Goal: Register for event/course

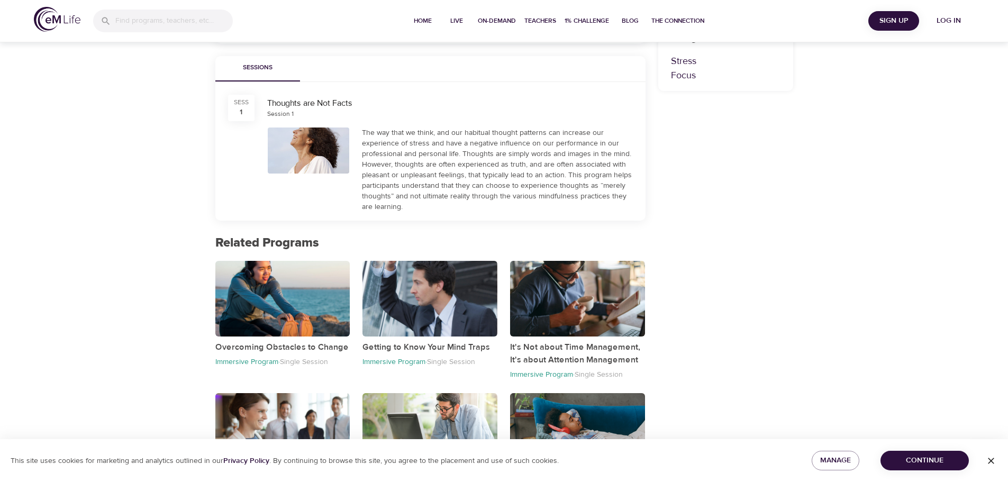
scroll to position [365, 0]
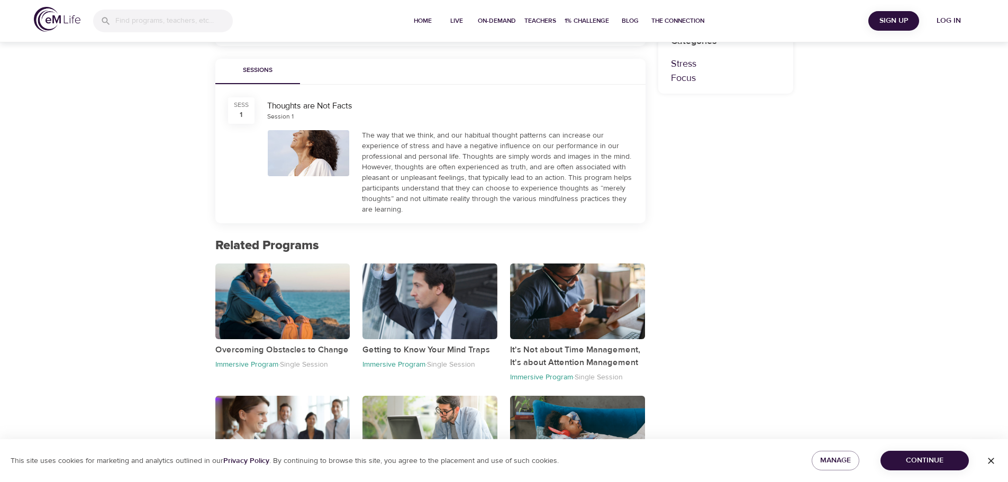
drag, startPoint x: 661, startPoint y: 297, endPoint x: 670, endPoint y: 295, distance: 9.8
drag, startPoint x: 670, startPoint y: 295, endPoint x: 867, endPoint y: 365, distance: 208.9
drag, startPoint x: 867, startPoint y: 365, endPoint x: 676, endPoint y: 375, distance: 191.3
click at [676, 375] on div "Contribute 60 Mindful Minutes to a charity by joining a community and completin…" at bounding box center [726, 199] width 148 height 671
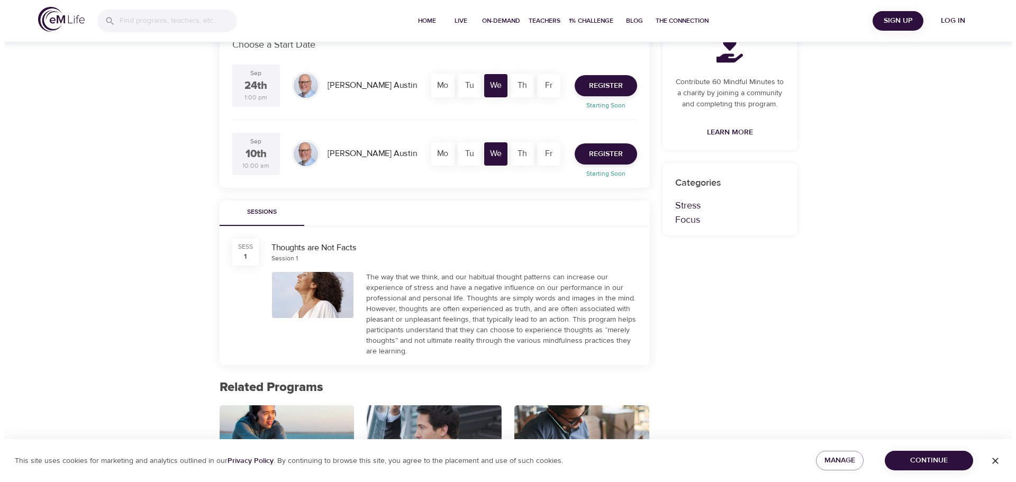
scroll to position [206, 0]
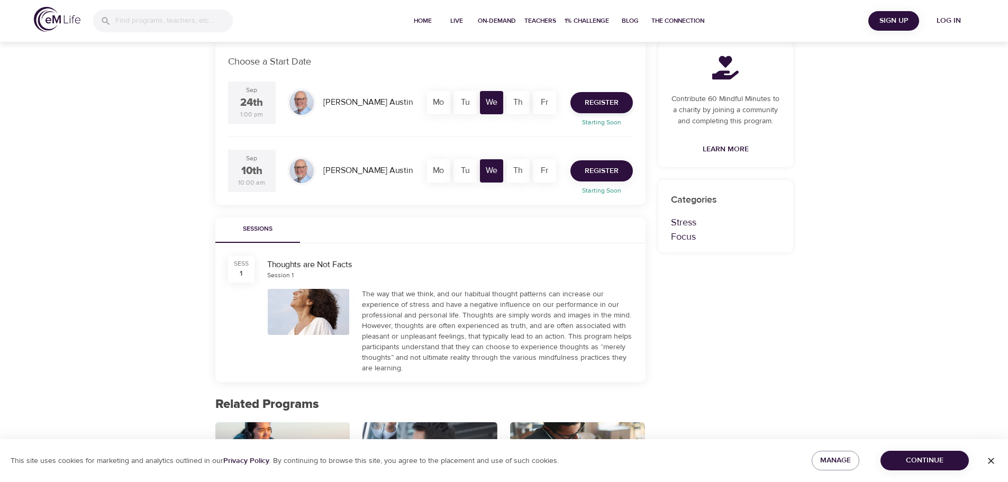
click at [608, 169] on span "Register" at bounding box center [602, 171] width 34 height 13
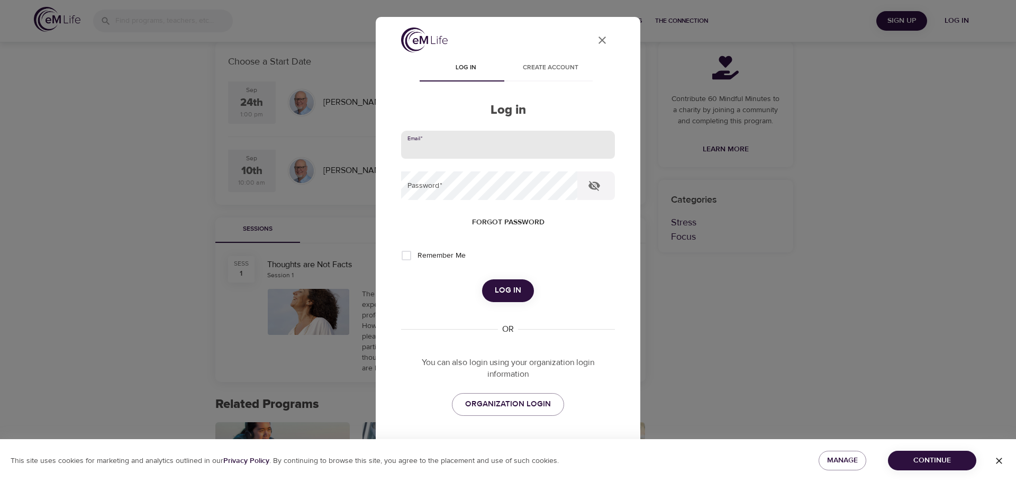
click at [426, 143] on input "email" at bounding box center [508, 145] width 214 height 29
type input "[EMAIL_ADDRESS][DOMAIN_NAME]"
click at [402, 256] on input "Remember Me" at bounding box center [406, 256] width 22 height 22
checkbox input "true"
click at [496, 284] on span "Log in" at bounding box center [508, 291] width 26 height 14
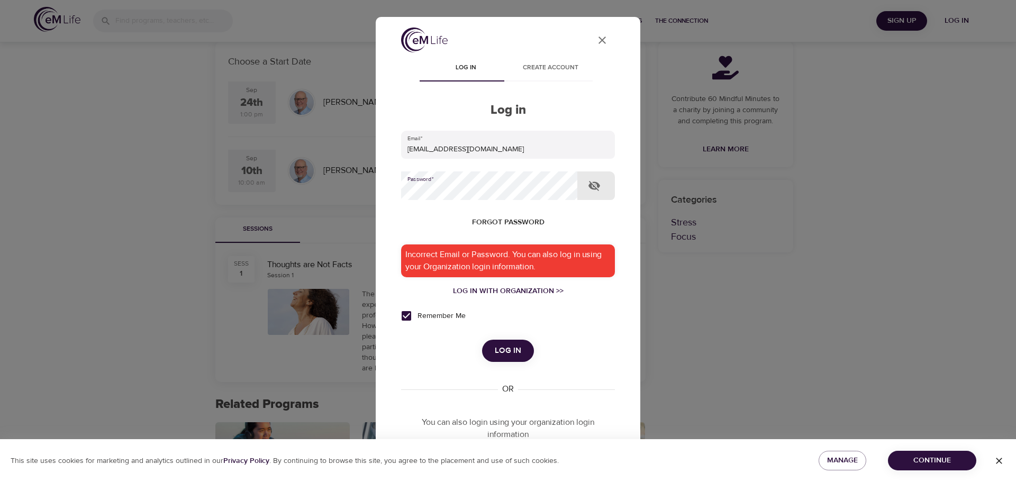
click at [594, 185] on icon "button" at bounding box center [594, 185] width 13 height 13
click at [419, 218] on div "Forgot password" at bounding box center [508, 223] width 214 height 20
click at [503, 352] on span "Log in" at bounding box center [508, 351] width 26 height 14
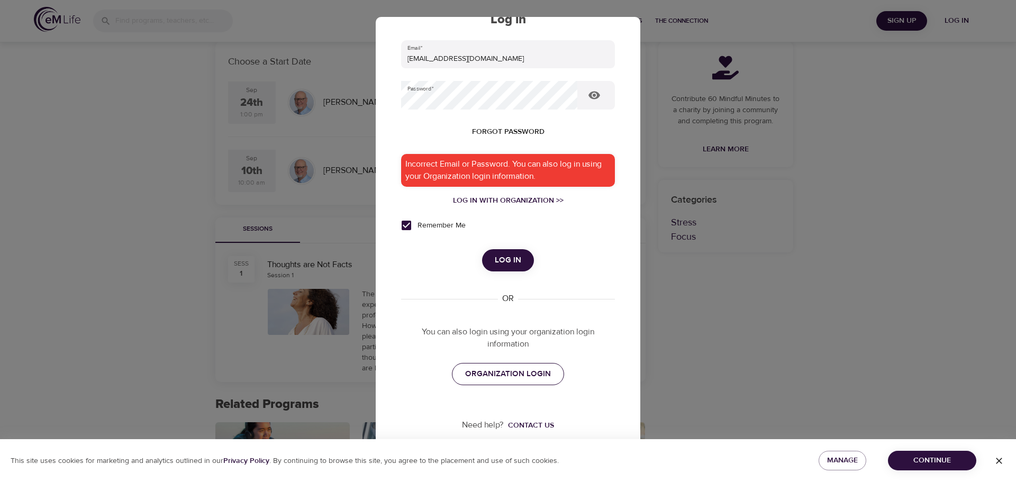
click at [510, 375] on span "ORGANIZATION LOGIN" at bounding box center [508, 374] width 86 height 14
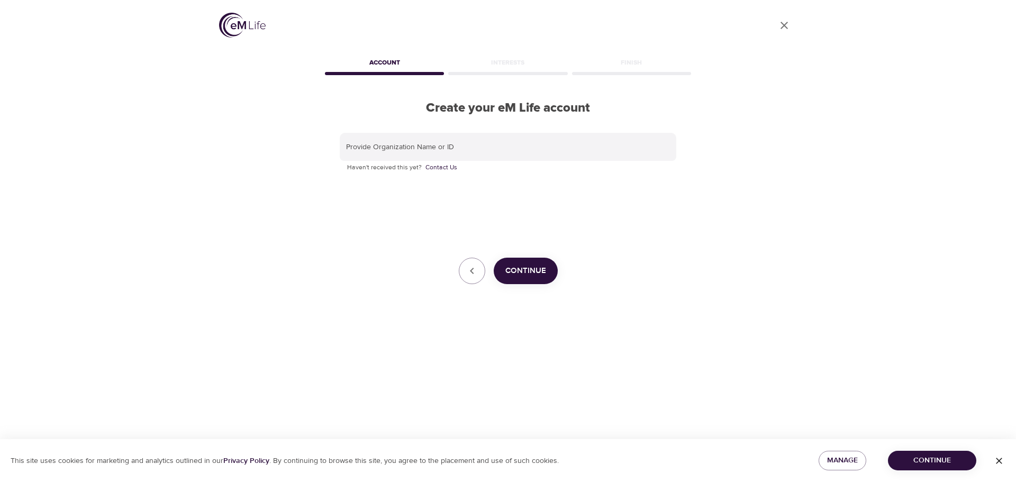
drag, startPoint x: 275, startPoint y: 247, endPoint x: 277, endPoint y: 238, distance: 8.9
click at [275, 246] on div "User Profile Account Interests Finish Create your eM Life account Provide Organ…" at bounding box center [507, 241] width 603 height 482
click at [418, 148] on input "text" at bounding box center [508, 147] width 337 height 29
click at [367, 144] on input "text" at bounding box center [508, 147] width 337 height 29
click at [561, 211] on div "Provide Organization Name or ID phiremath@fcgov.com Haven't received this yet? …" at bounding box center [508, 209] width 337 height 152
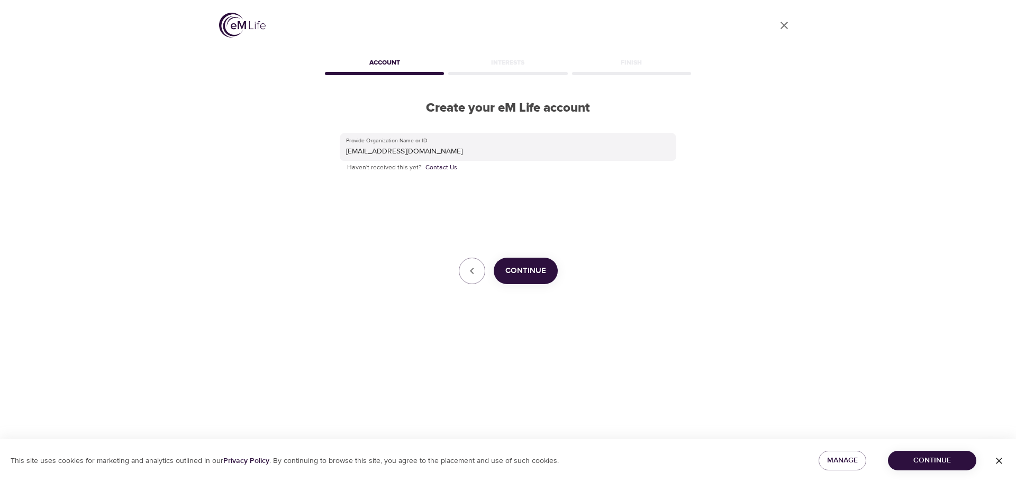
click at [524, 271] on span "Continue" at bounding box center [525, 271] width 41 height 14
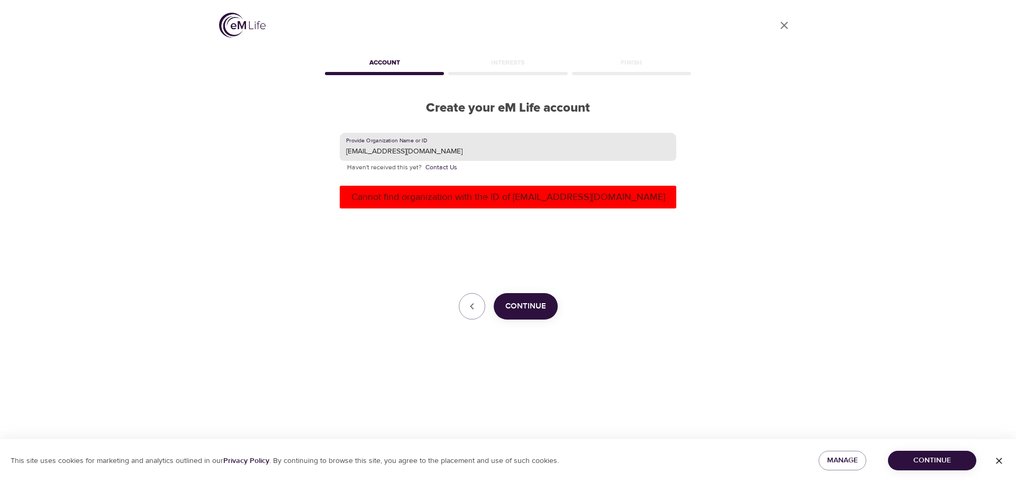
click at [367, 146] on input "[EMAIL_ADDRESS][DOMAIN_NAME]" at bounding box center [508, 147] width 337 height 29
drag, startPoint x: 455, startPoint y: 149, endPoint x: 265, endPoint y: 149, distance: 190.5
click at [265, 149] on div "User Profile Account Interests Finish Create your eM Life account Provide Organ…" at bounding box center [507, 241] width 603 height 482
type input "City of Fort Collins"
click at [393, 251] on div "Provide Organization Name or ID City of Fort Collins Haven't received this yet?…" at bounding box center [508, 226] width 337 height 187
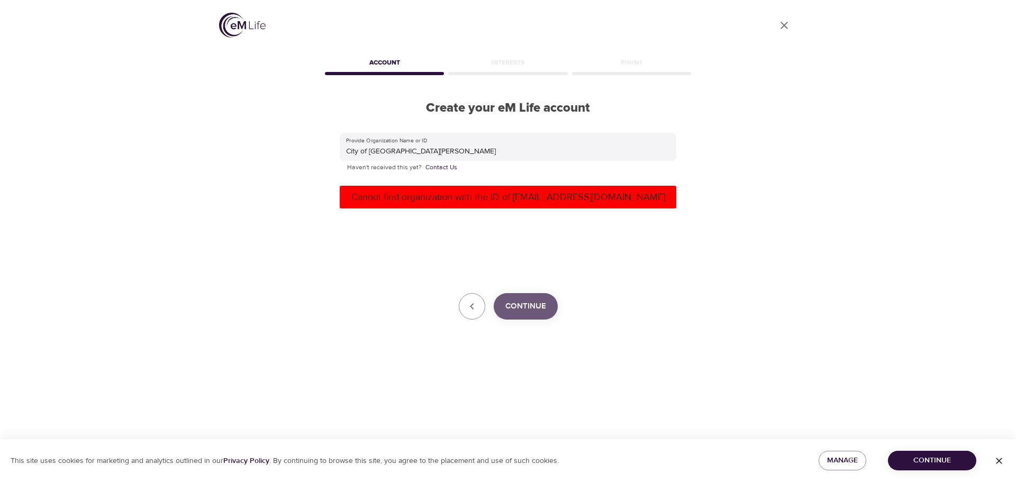
click at [529, 308] on span "Continue" at bounding box center [525, 307] width 41 height 14
